Goal: Information Seeking & Learning: Find specific fact

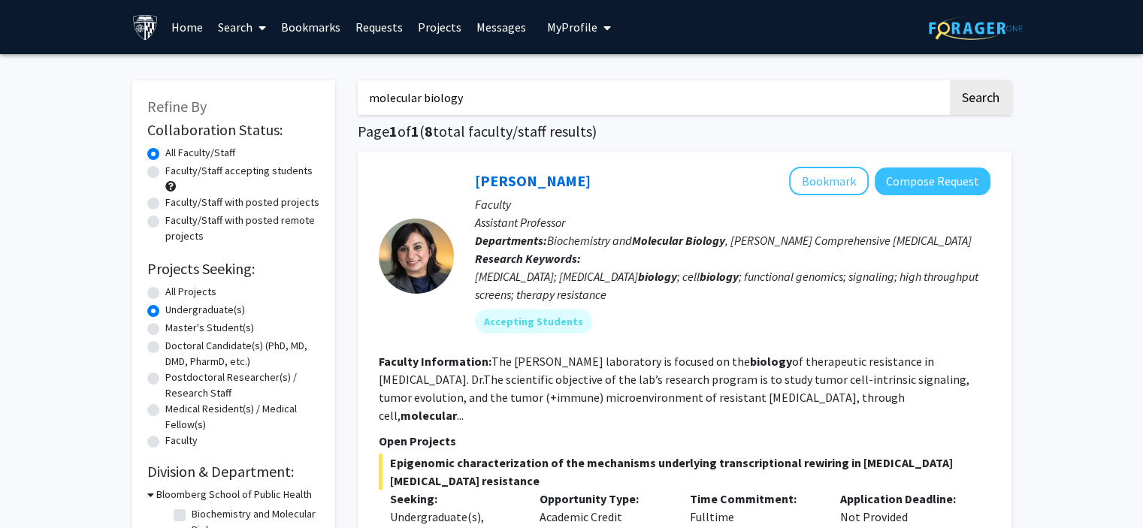
drag, startPoint x: 0, startPoint y: 0, endPoint x: 343, endPoint y: 96, distance: 356.6
type input "chemistry"
click at [950, 80] on button "Search" at bounding box center [981, 97] width 62 height 35
radio input "true"
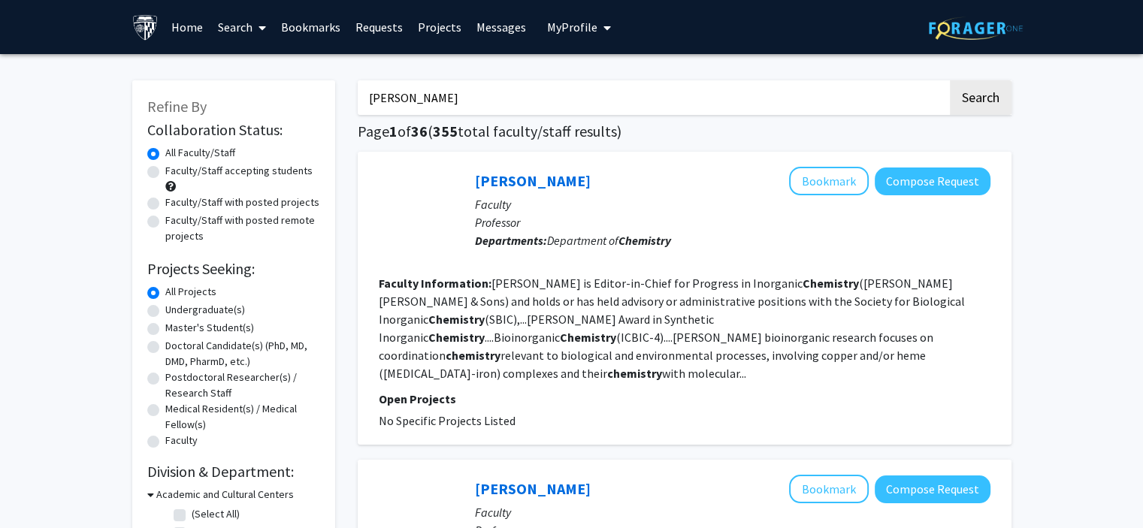
type input "[PERSON_NAME]"
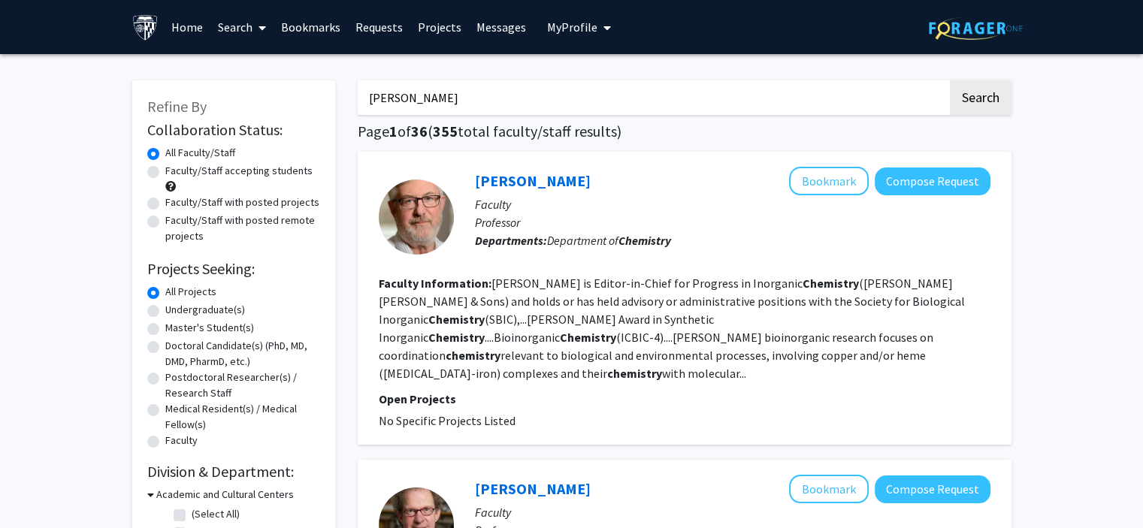
click at [950, 80] on button "Search" at bounding box center [981, 97] width 62 height 35
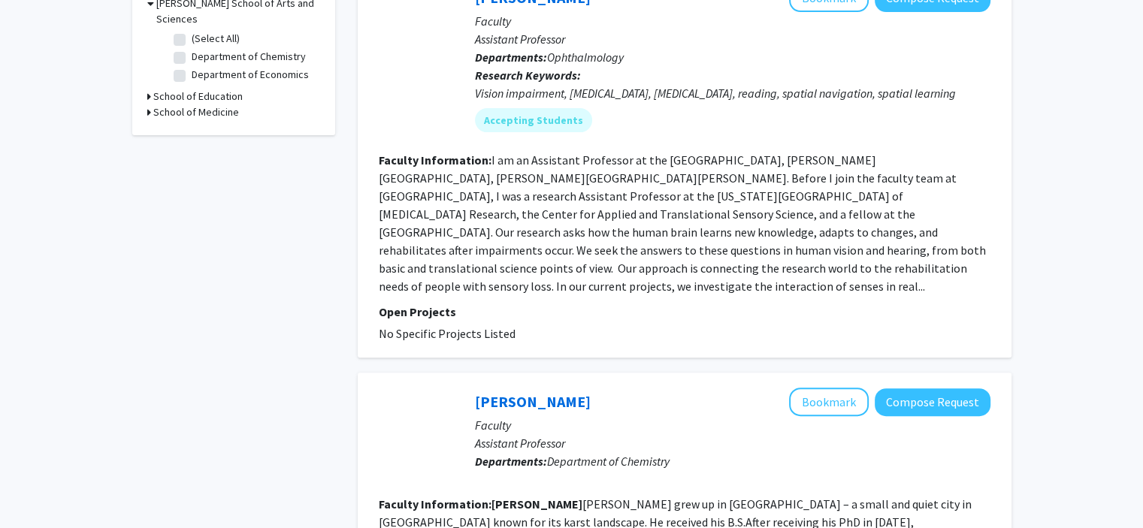
scroll to position [676, 0]
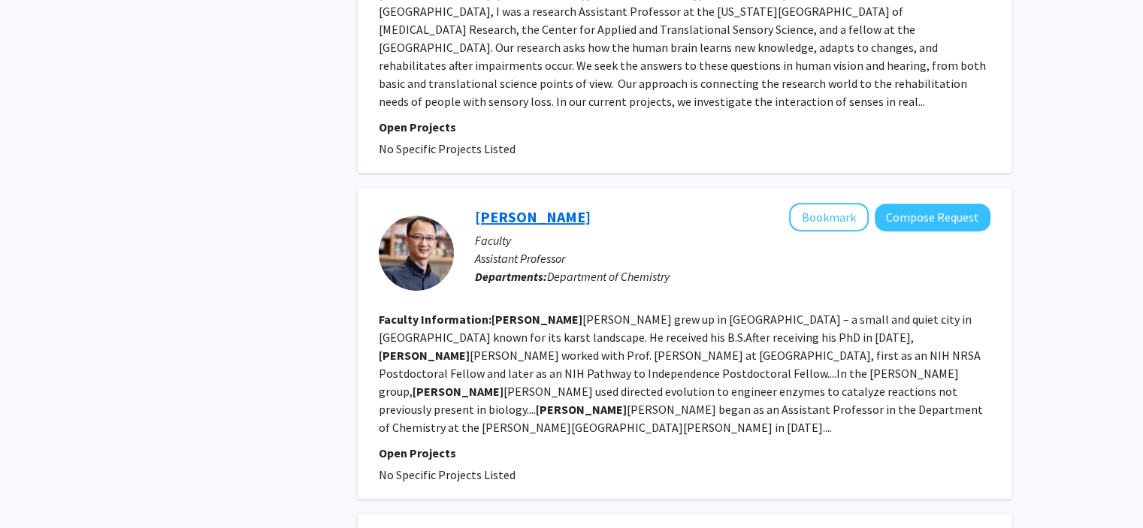
click at [544, 207] on link "[PERSON_NAME]" at bounding box center [533, 216] width 116 height 19
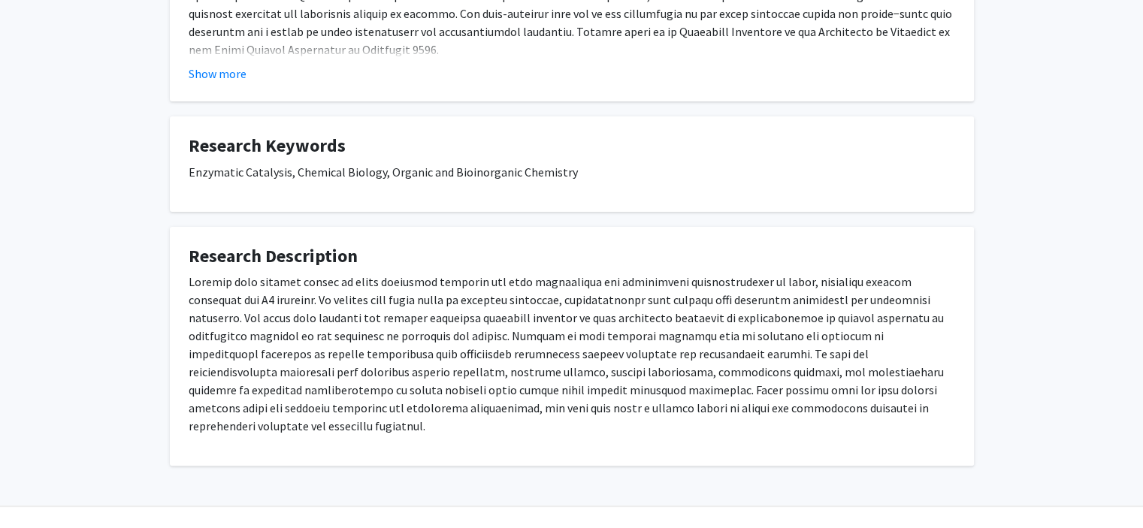
scroll to position [430, 0]
